Goal: Task Accomplishment & Management: Complete application form

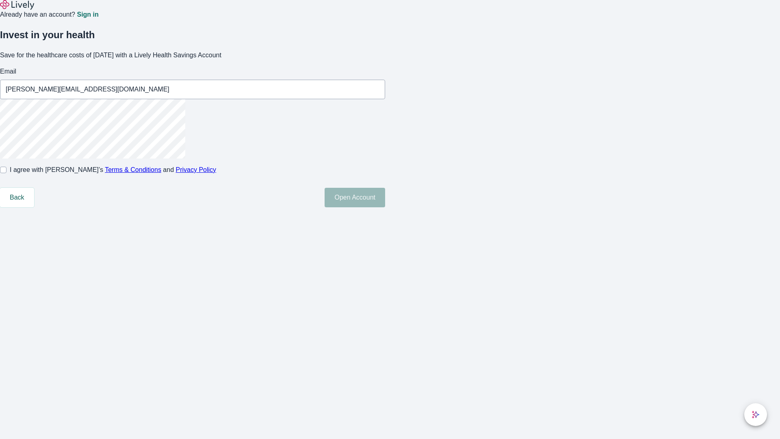
click at [7, 173] on input "I agree with Lively’s Terms & Conditions and Privacy Policy" at bounding box center [3, 170] width 7 height 7
checkbox input "true"
click at [385, 207] on button "Open Account" at bounding box center [355, 198] width 61 height 20
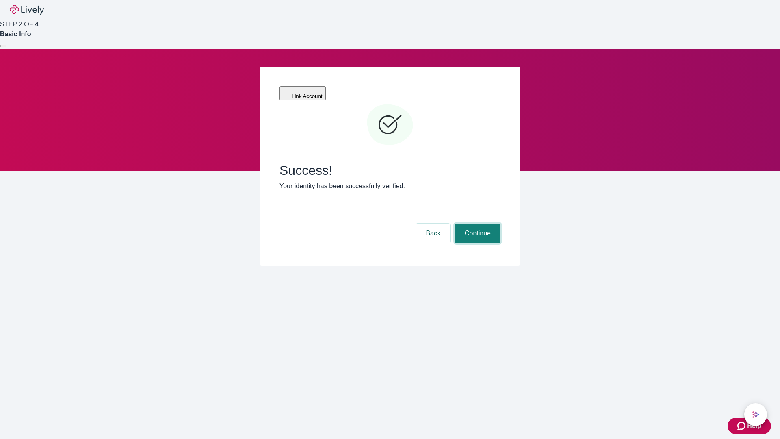
click at [477, 224] on button "Continue" at bounding box center [478, 234] width 46 height 20
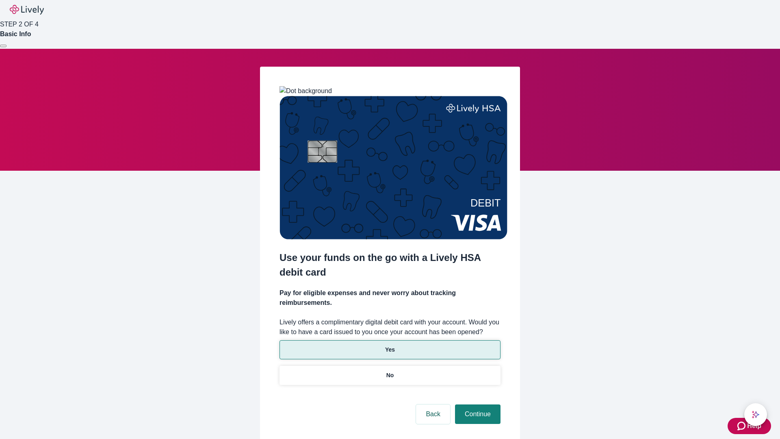
click at [390, 345] on p "Yes" at bounding box center [390, 349] width 10 height 9
click at [477, 404] on button "Continue" at bounding box center [478, 414] width 46 height 20
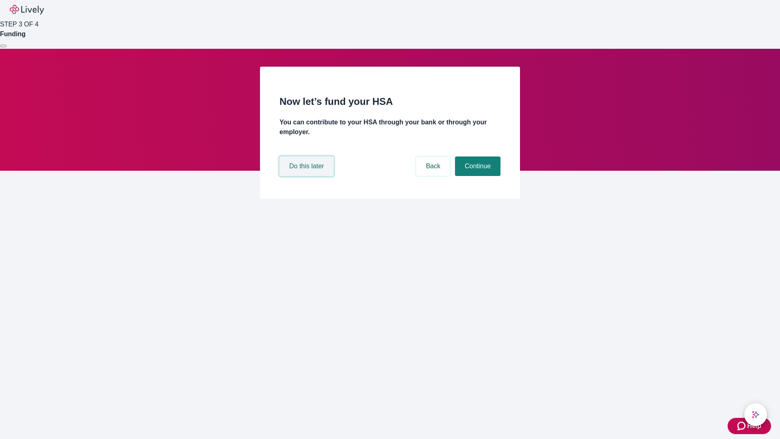
click at [308, 176] on button "Do this later" at bounding box center [307, 166] width 54 height 20
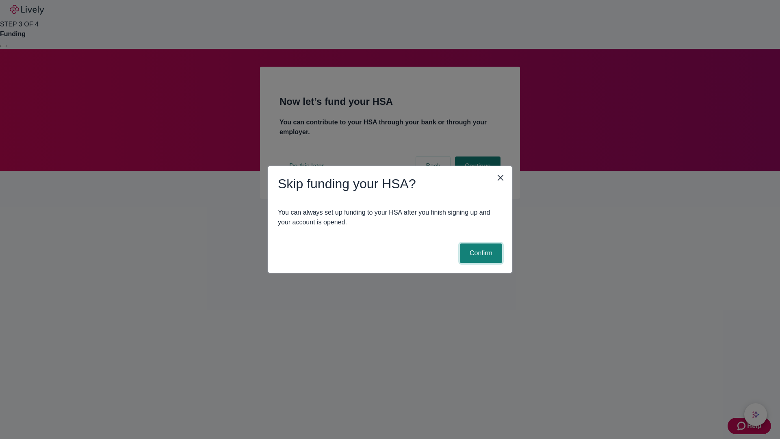
click at [480, 253] on button "Confirm" at bounding box center [481, 253] width 42 height 20
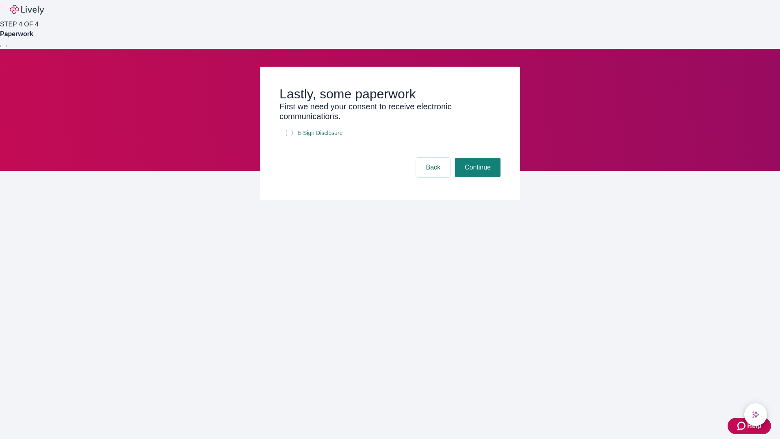
click at [289, 136] on input "E-Sign Disclosure" at bounding box center [289, 133] width 7 height 7
checkbox input "true"
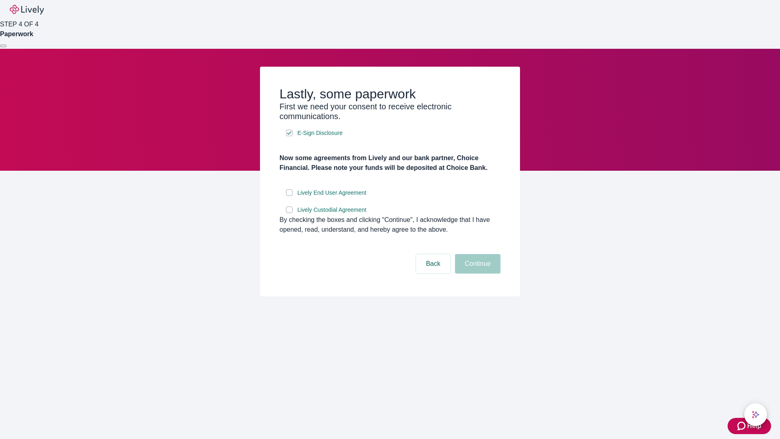
click at [289, 196] on input "Lively End User Agreement" at bounding box center [289, 192] width 7 height 7
checkbox input "true"
click at [289, 213] on input "Lively Custodial Agreement" at bounding box center [289, 209] width 7 height 7
checkbox input "true"
click at [477, 273] on button "Continue" at bounding box center [478, 264] width 46 height 20
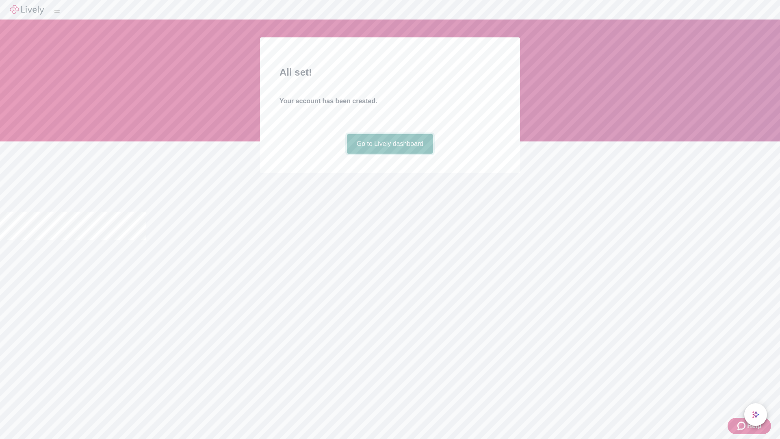
click at [390, 154] on link "Go to Lively dashboard" at bounding box center [390, 144] width 87 height 20
